Goal: Connect with others: Connect with others

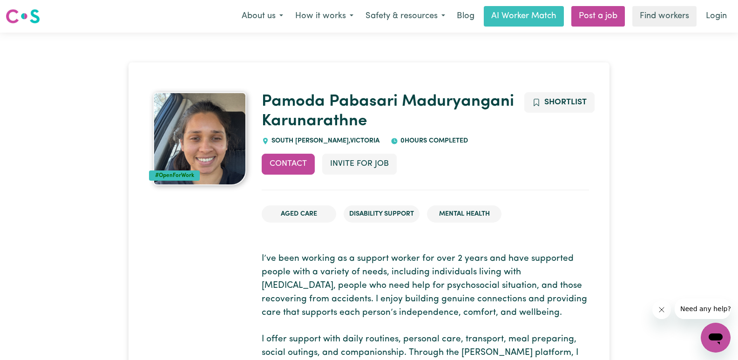
click at [202, 141] on img at bounding box center [199, 138] width 93 height 93
click at [280, 164] on button "Contact" at bounding box center [288, 164] width 53 height 20
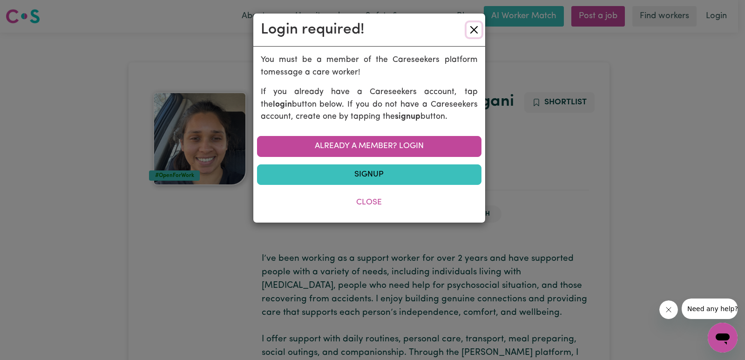
click at [471, 27] on button "Close" at bounding box center [474, 29] width 15 height 15
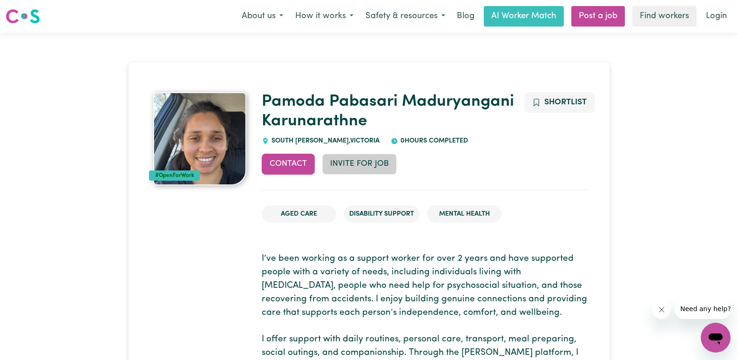
click at [361, 166] on button "Invite for Job" at bounding box center [359, 164] width 75 height 20
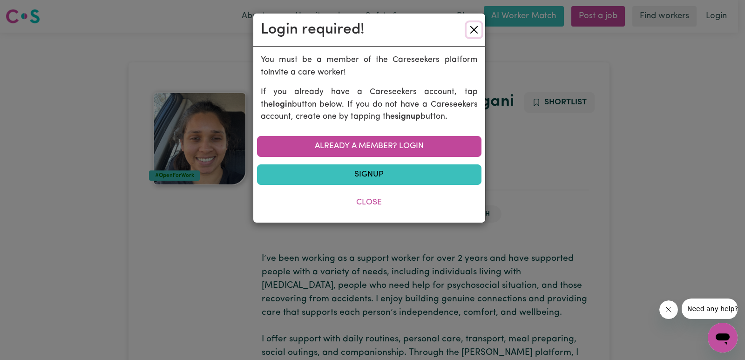
click at [475, 32] on button "Close" at bounding box center [474, 29] width 15 height 15
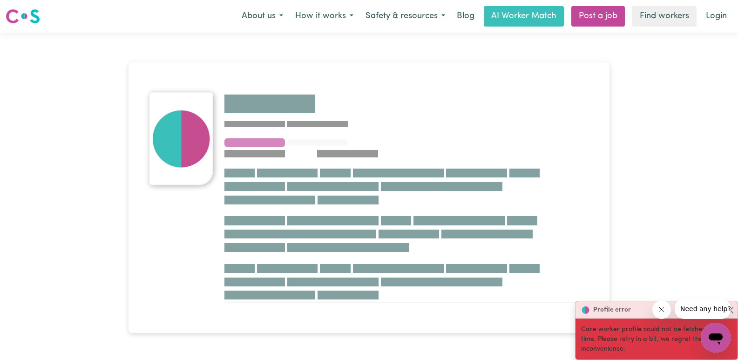
click at [688, 200] on div at bounding box center [369, 198] width 738 height 330
